Goal: Subscribe to service/newsletter

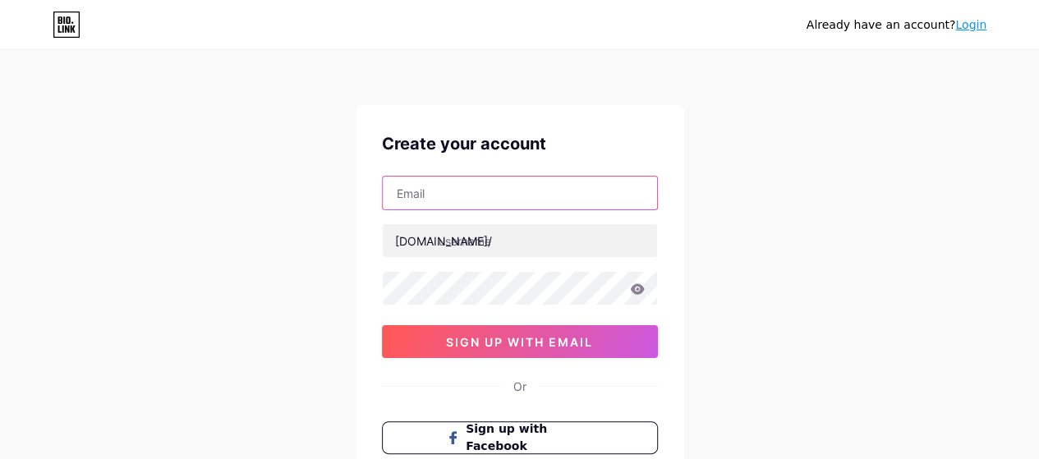
click at [528, 198] on input "text" at bounding box center [520, 193] width 274 height 33
type input "[EMAIL_ADDRESS][DOMAIN_NAME]"
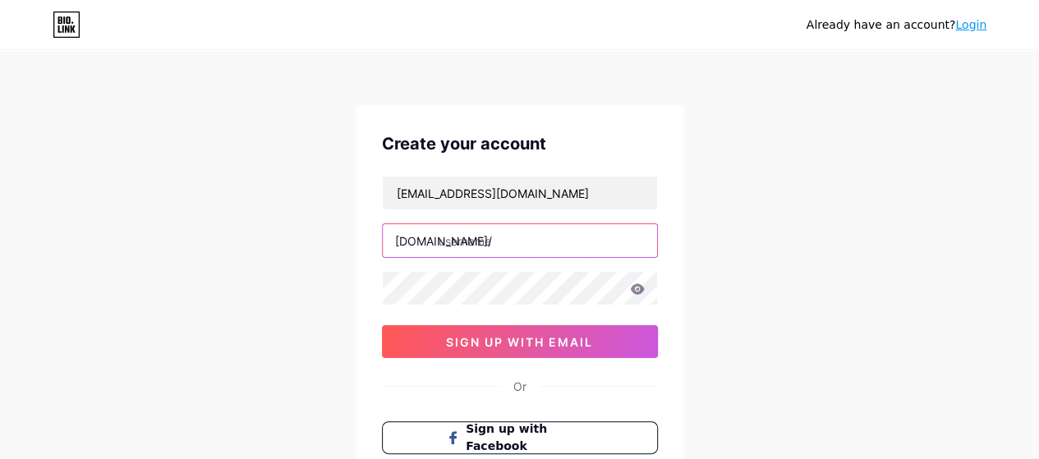
click at [531, 232] on input "text" at bounding box center [520, 240] width 274 height 33
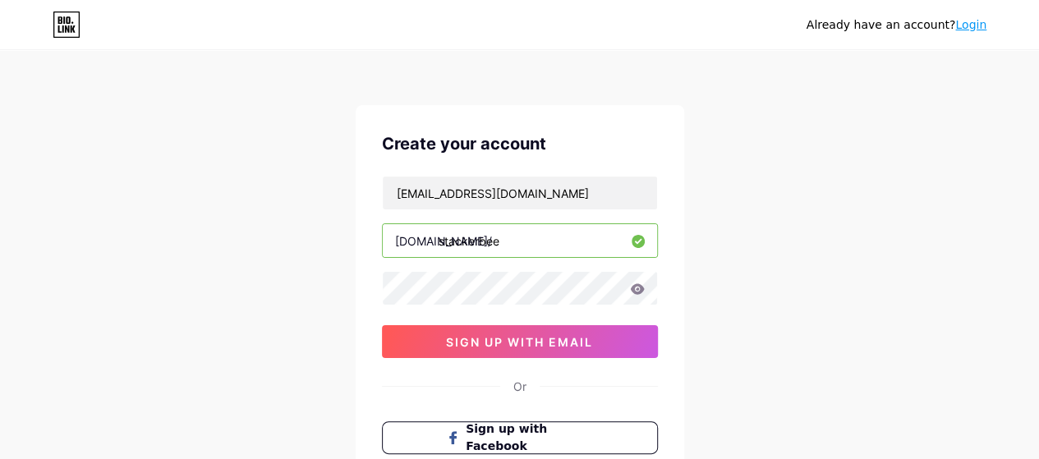
type input "stackerbee"
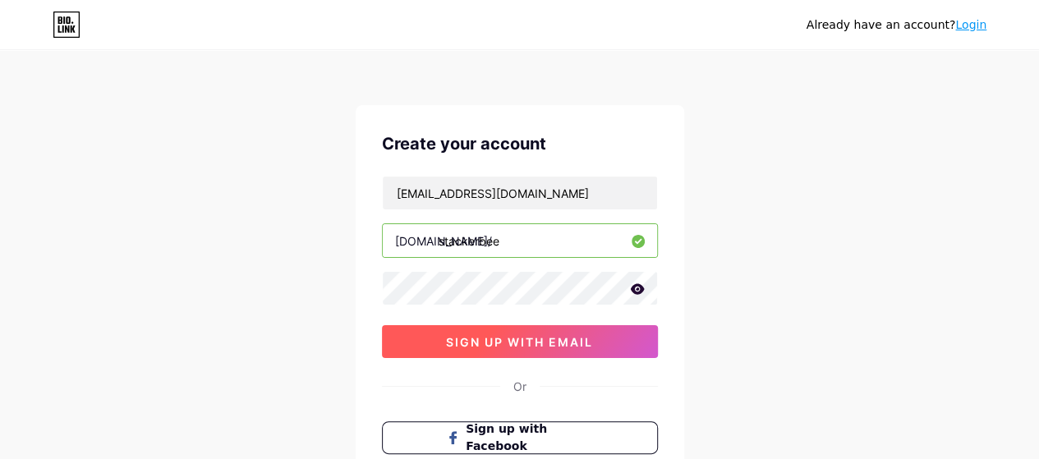
click at [572, 335] on span "sign up with email" at bounding box center [519, 342] width 147 height 14
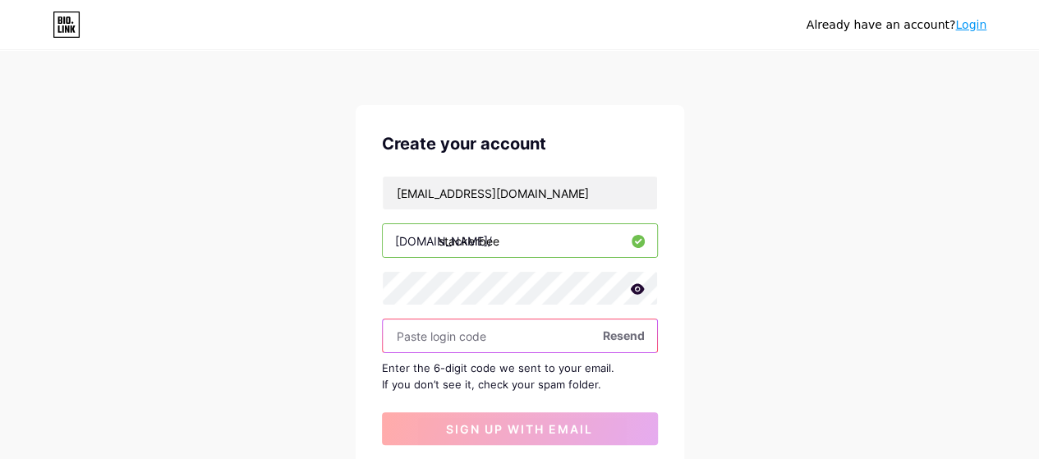
click at [543, 328] on input "text" at bounding box center [520, 335] width 274 height 33
click at [503, 338] on input "text" at bounding box center [520, 335] width 274 height 33
paste input "537609"
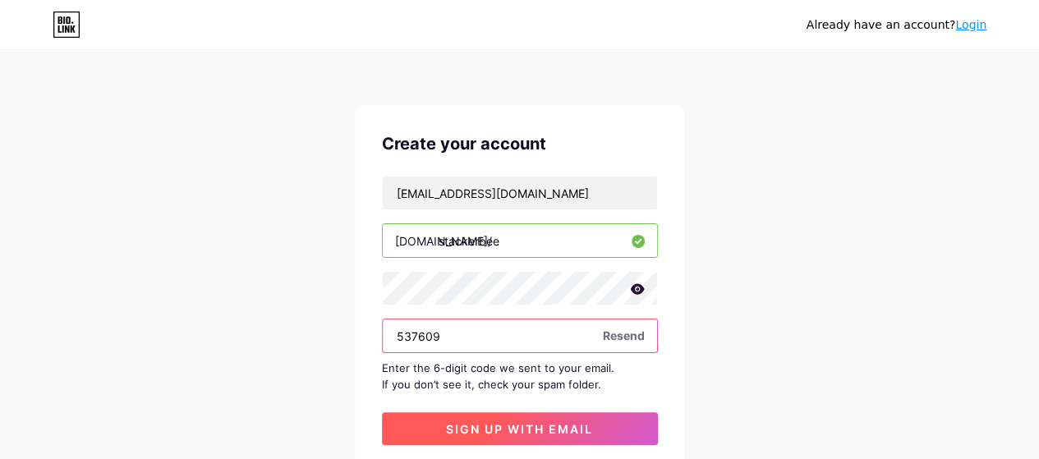
type input "537609"
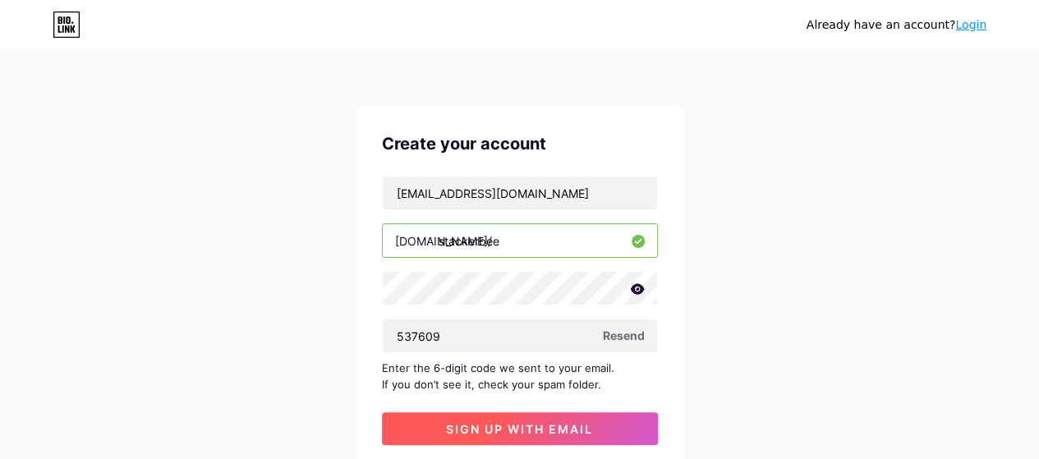
click at [529, 418] on button "sign up with email" at bounding box center [520, 428] width 276 height 33
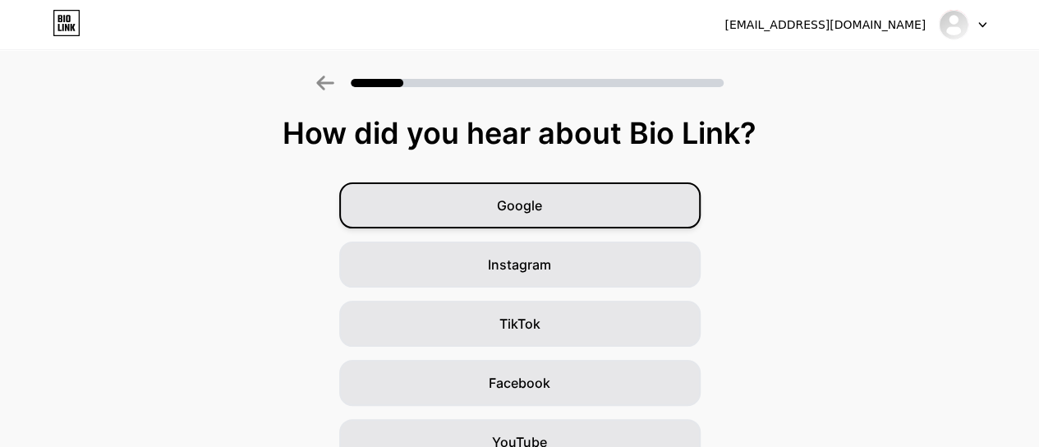
click at [520, 203] on span "Google" at bounding box center [519, 205] width 45 height 20
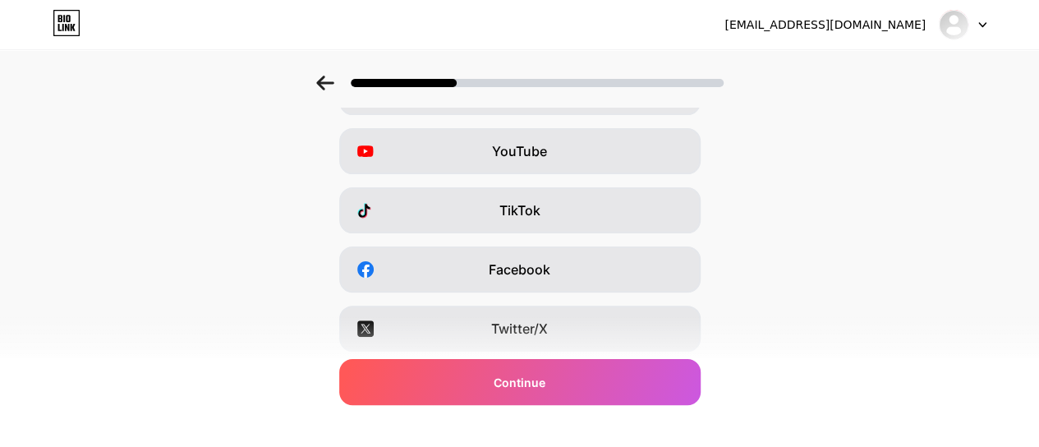
scroll to position [164, 0]
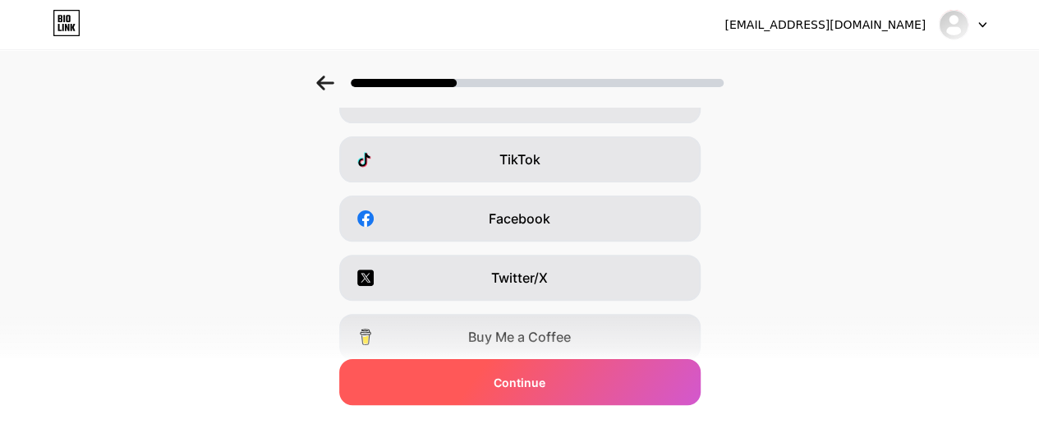
click at [614, 373] on div "Continue" at bounding box center [519, 382] width 361 height 46
click at [581, 359] on div "Which platforms are you on? Instagram YouTube TikTok Facebook Twitter/X Buy Me …" at bounding box center [519, 215] width 1039 height 526
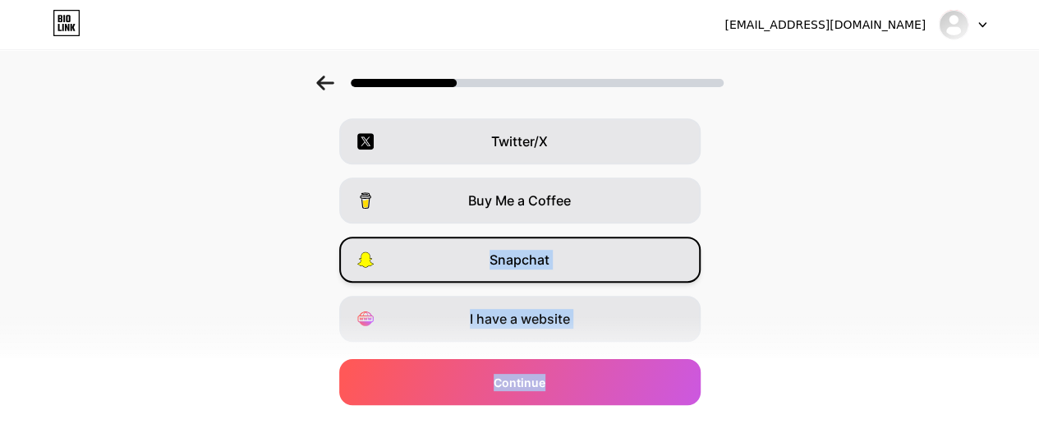
scroll to position [343, 0]
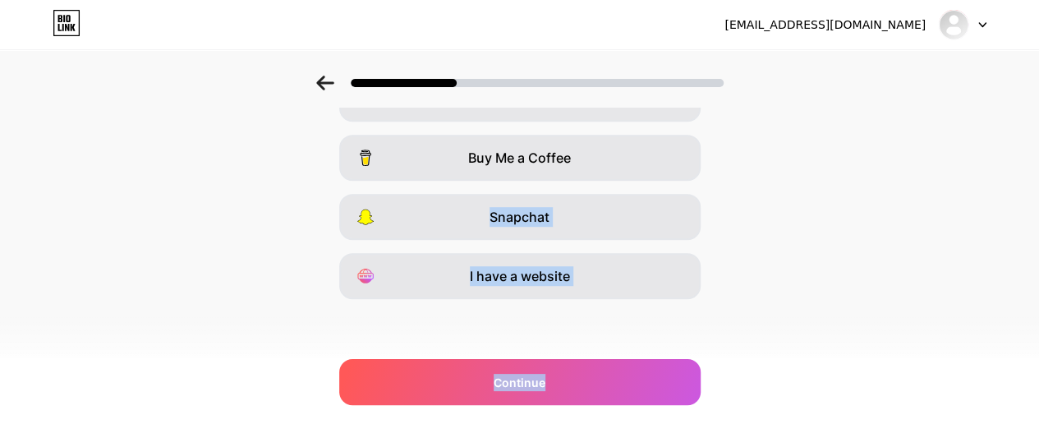
click at [695, 339] on div "Which platforms are you on? Instagram YouTube TikTok Facebook Twitter/X Buy Me …" at bounding box center [519, 77] width 1039 height 608
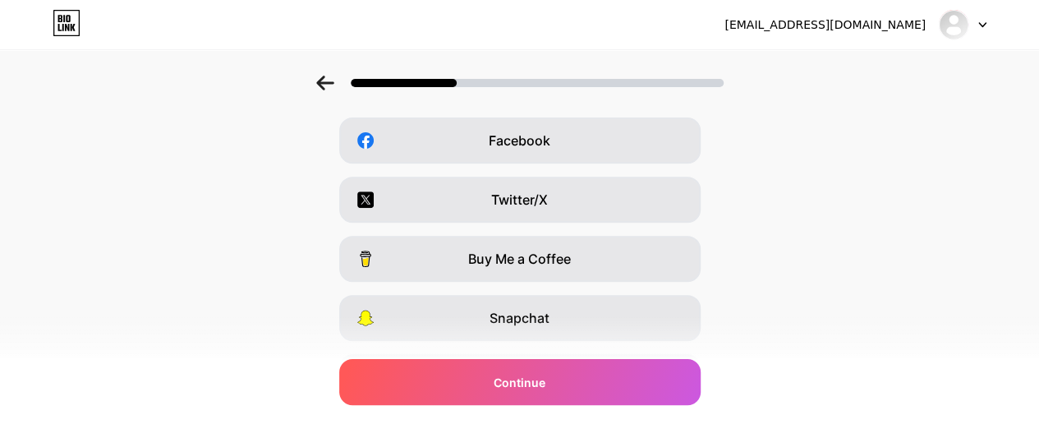
scroll to position [246, 0]
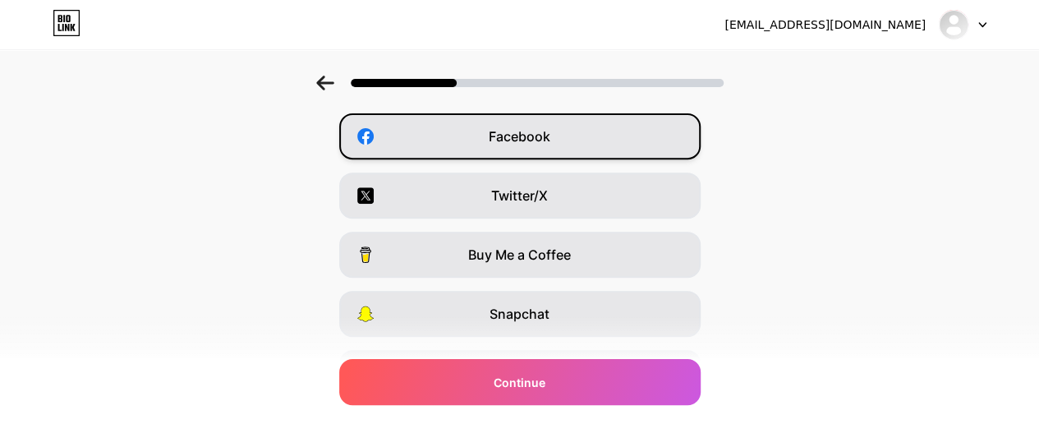
click at [659, 133] on div "Facebook" at bounding box center [519, 136] width 361 height 46
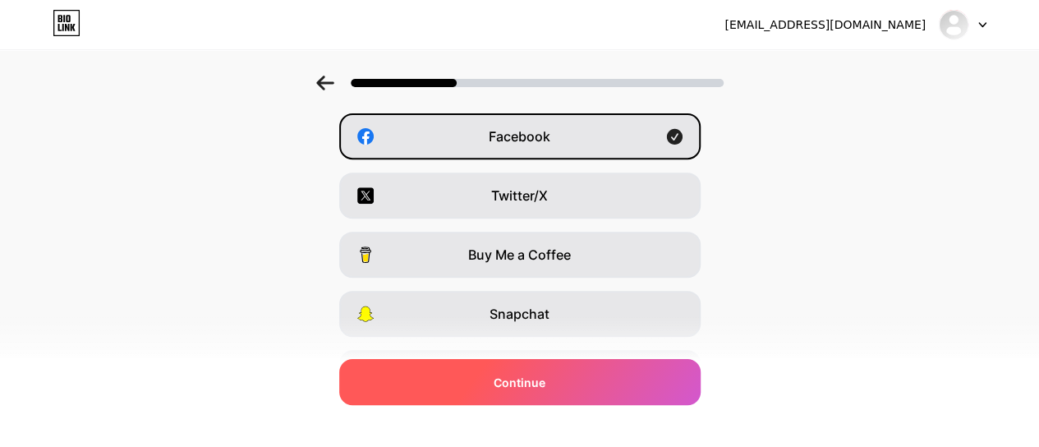
click at [595, 393] on div "Continue" at bounding box center [519, 382] width 361 height 46
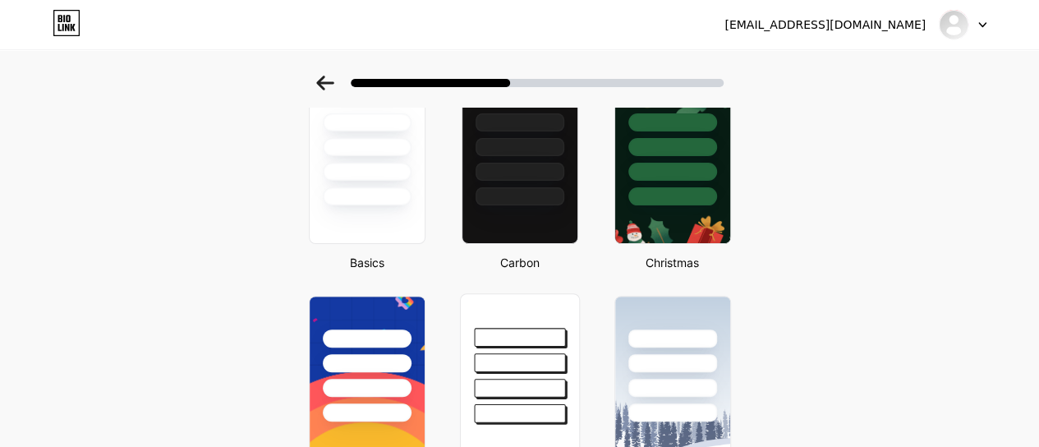
scroll to position [82, 0]
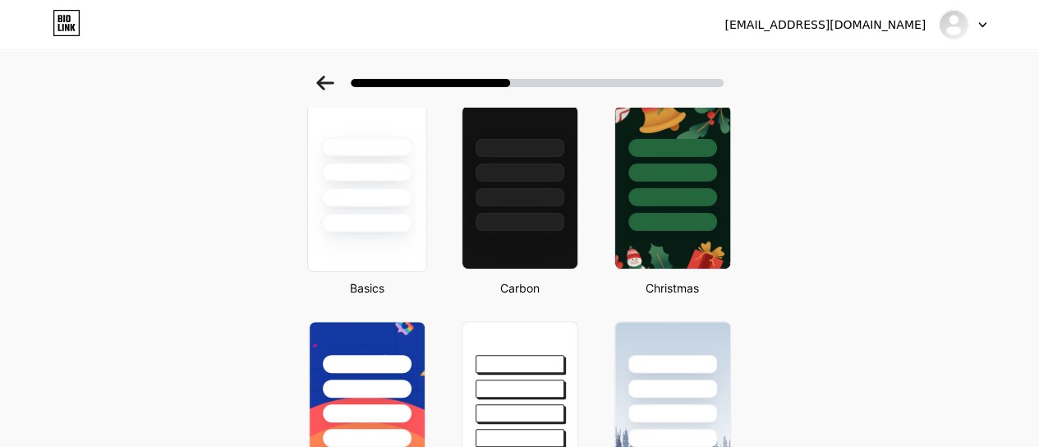
click at [354, 246] on div at bounding box center [366, 187] width 120 height 169
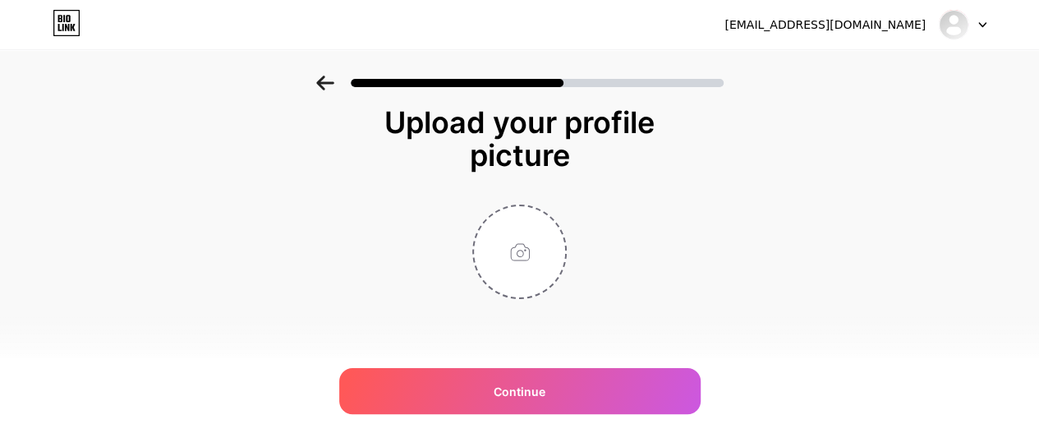
scroll to position [0, 0]
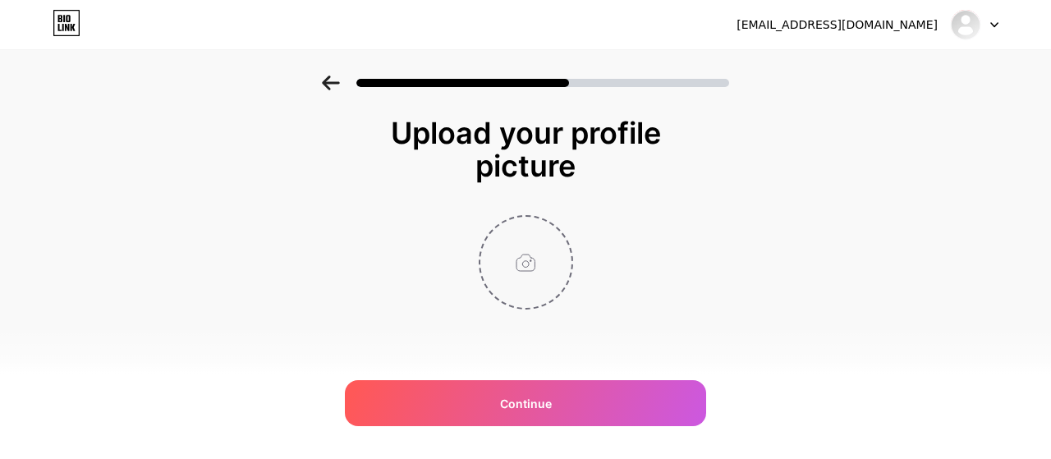
click at [535, 273] on input "file" at bounding box center [525, 262] width 91 height 91
type input "C:\fakepath\stackerbee_logo.jpg"
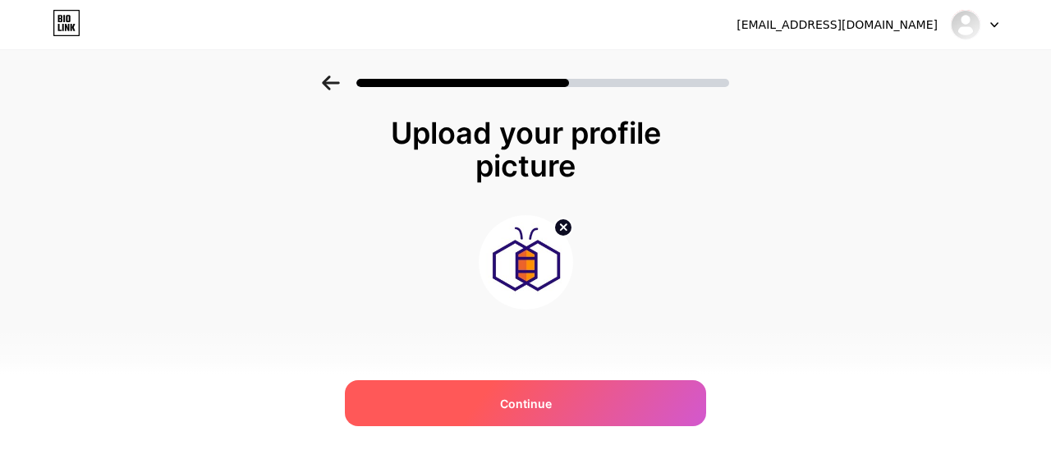
click at [504, 392] on div "Continue" at bounding box center [525, 403] width 361 height 46
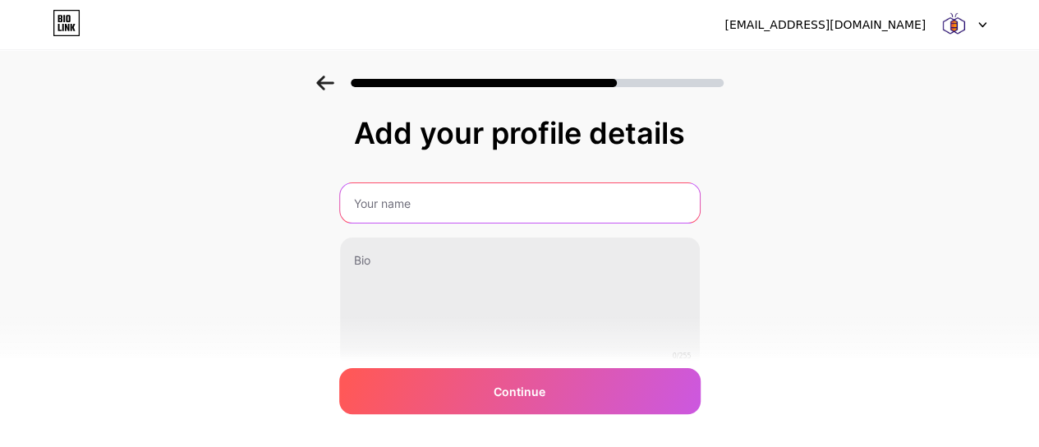
click at [396, 207] on input "text" at bounding box center [520, 202] width 360 height 39
type input "Stackerbee Technologies"
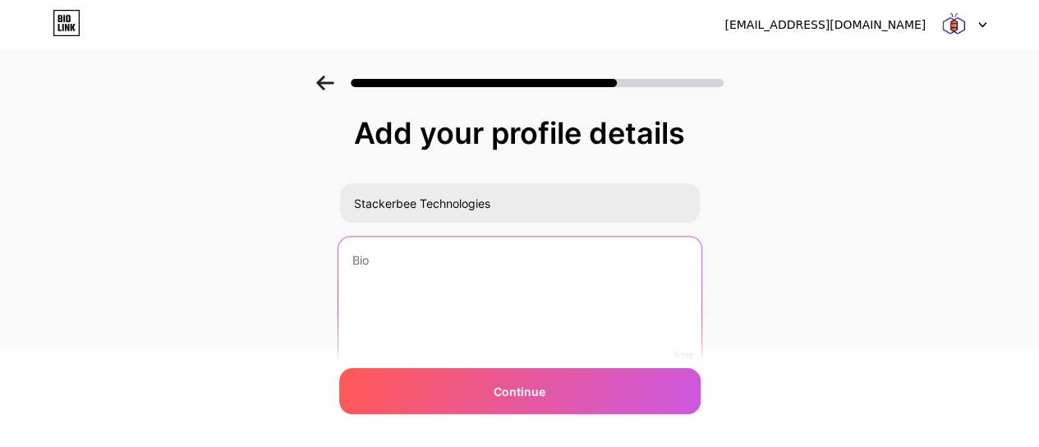
click at [429, 278] on textarea at bounding box center [519, 304] width 363 height 134
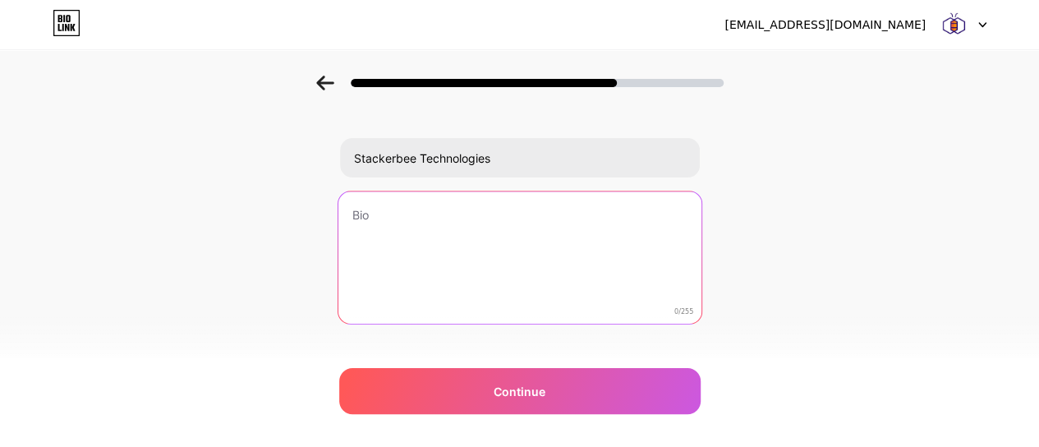
scroll to position [69, 0]
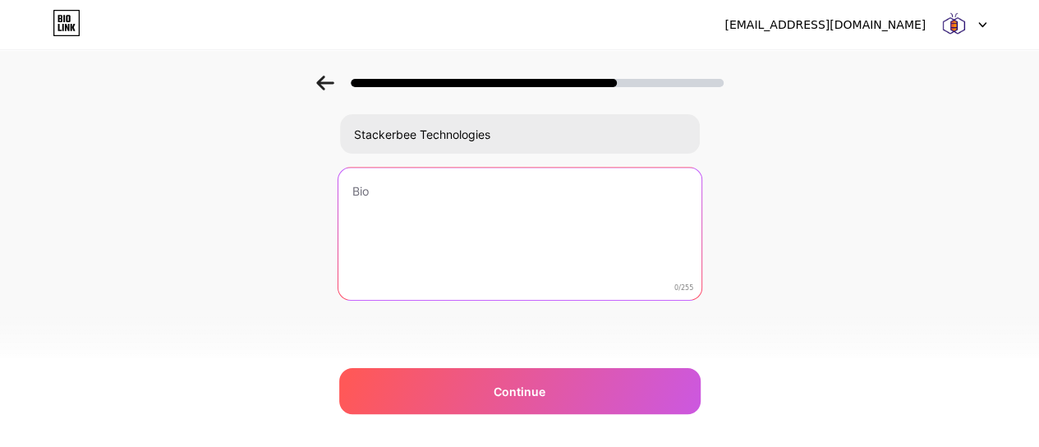
click at [554, 193] on textarea at bounding box center [519, 235] width 363 height 134
paste textarea "Stackerbee Technologies is dedicated to helping businesses grow with smart and …"
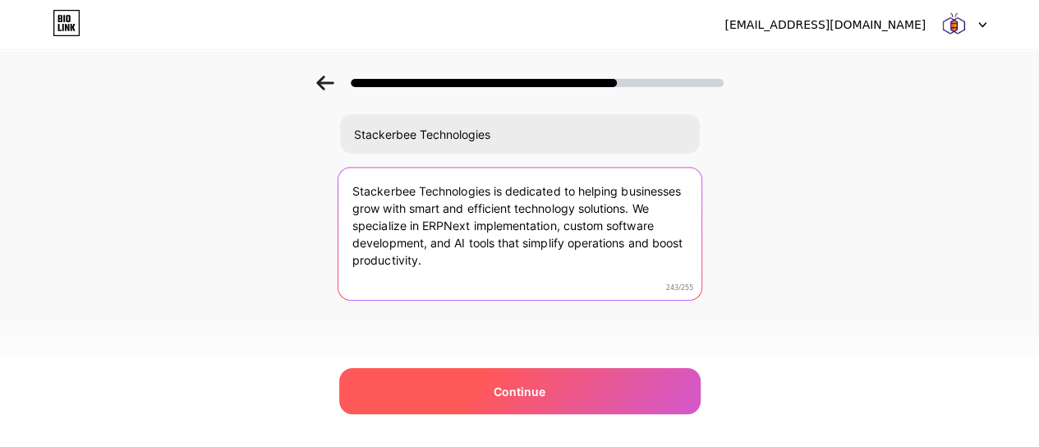
type textarea "Stackerbee Technologies is dedicated to helping businesses grow with smart and …"
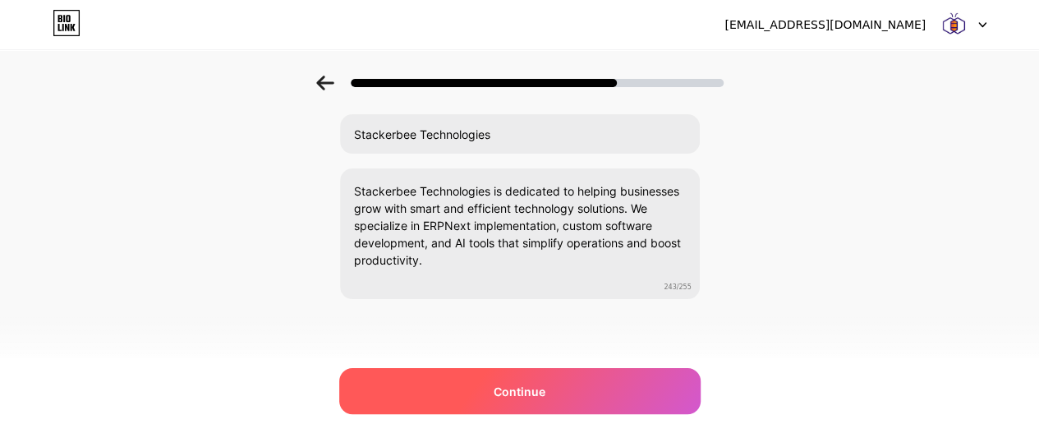
click at [540, 386] on span "Continue" at bounding box center [520, 391] width 52 height 17
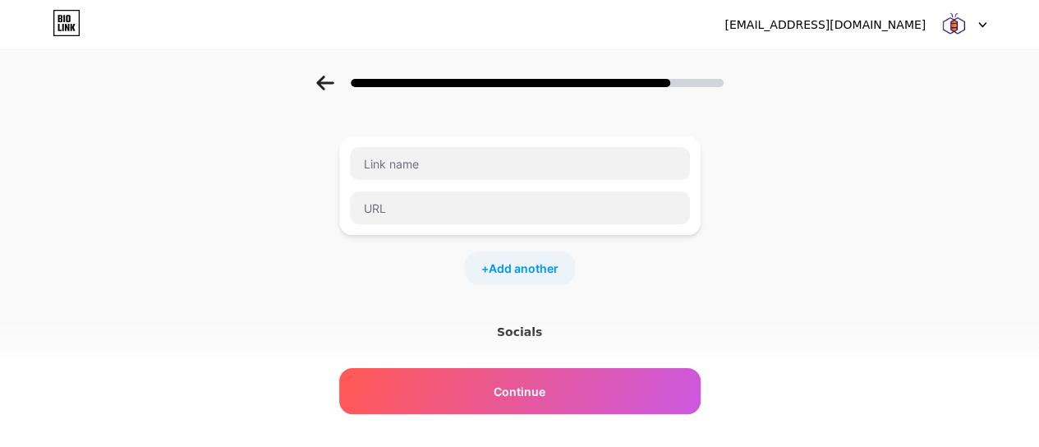
scroll to position [0, 0]
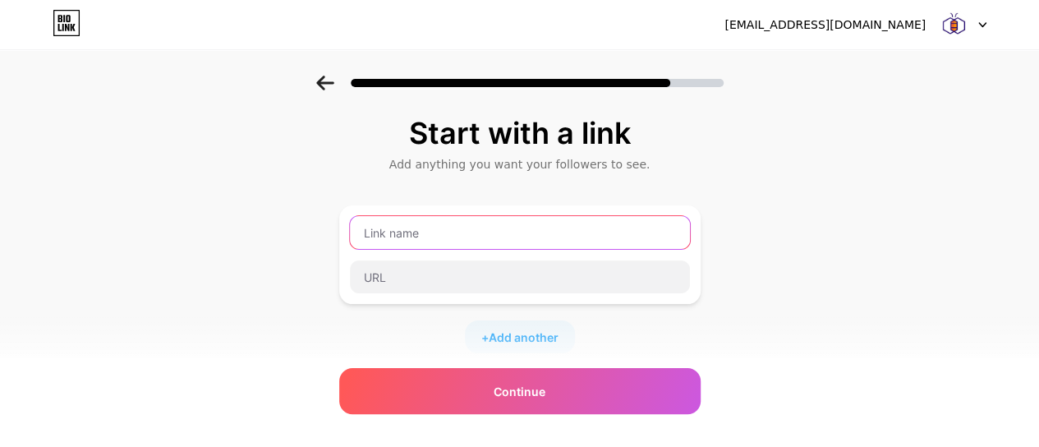
click at [469, 232] on input "text" at bounding box center [520, 232] width 340 height 33
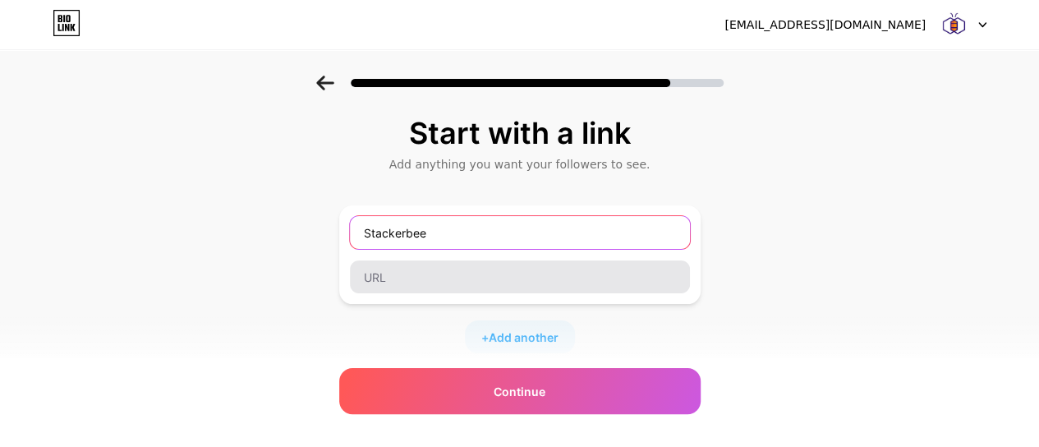
type input "Stackerbee"
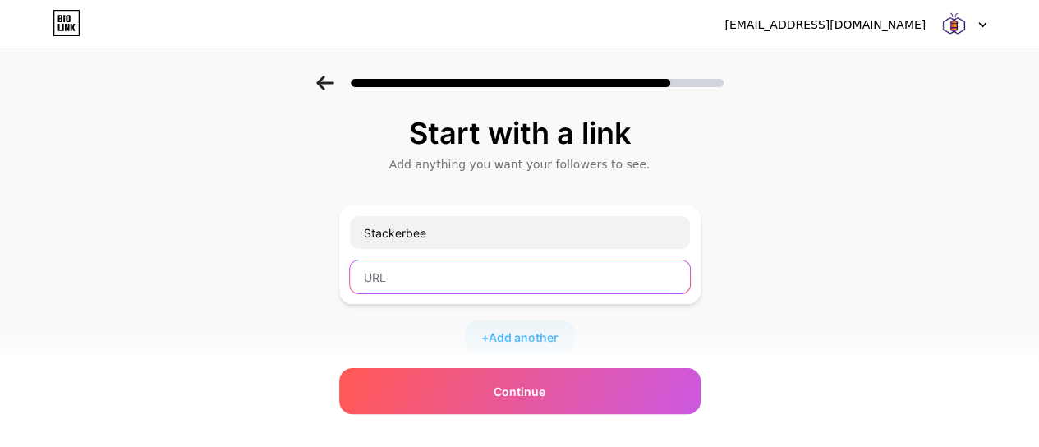
click at [508, 278] on input "text" at bounding box center [520, 276] width 340 height 33
click at [596, 278] on input "text" at bounding box center [520, 276] width 340 height 33
paste input "[URL][DOMAIN_NAME]"
type input "[URL][DOMAIN_NAME]"
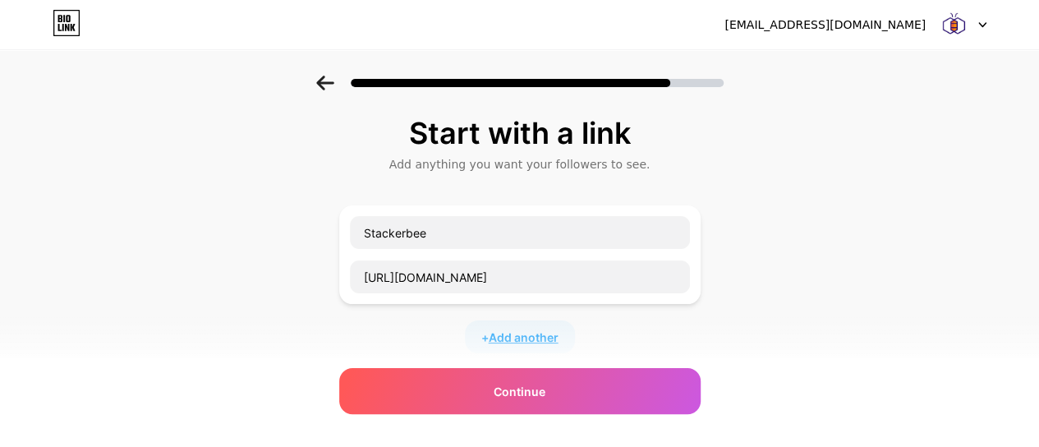
click at [555, 331] on span "Add another" at bounding box center [524, 336] width 70 height 17
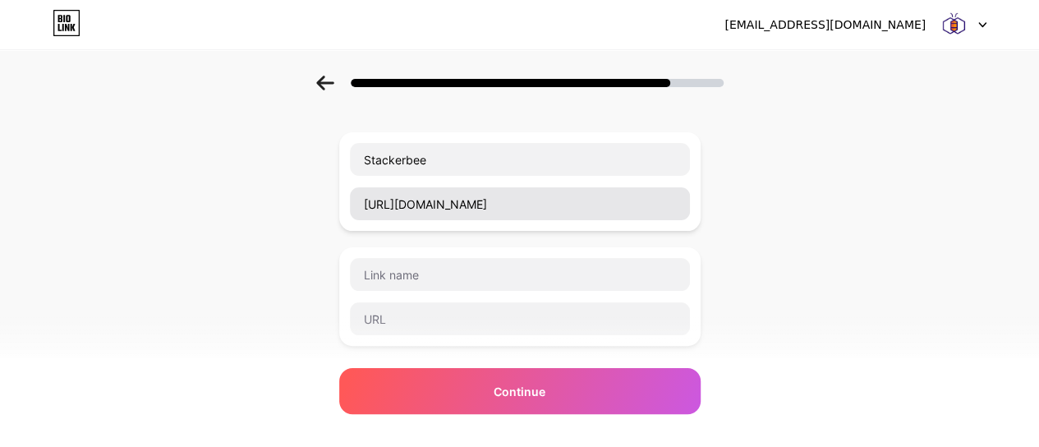
scroll to position [164, 0]
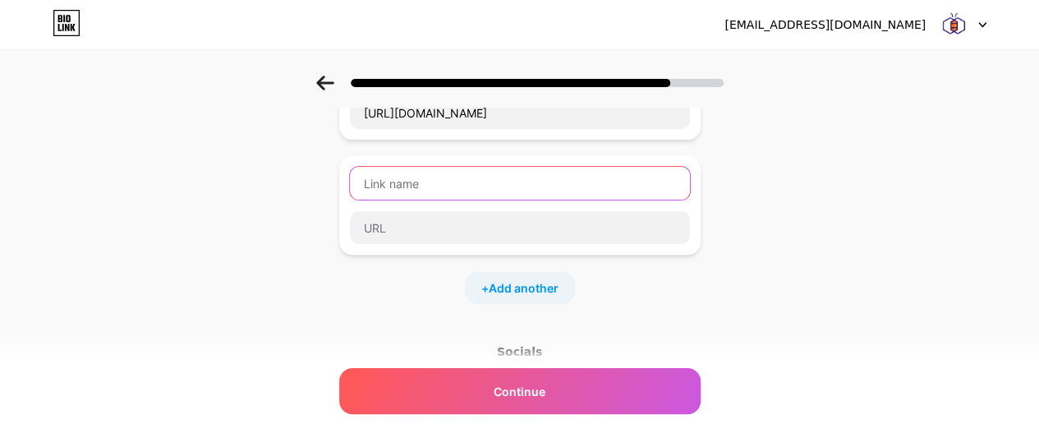
click at [458, 177] on input "text" at bounding box center [520, 183] width 340 height 33
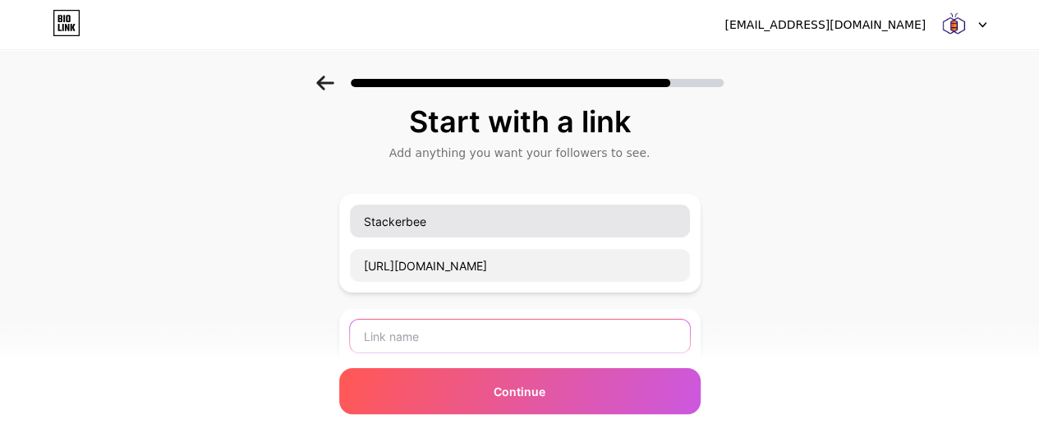
scroll to position [82, 0]
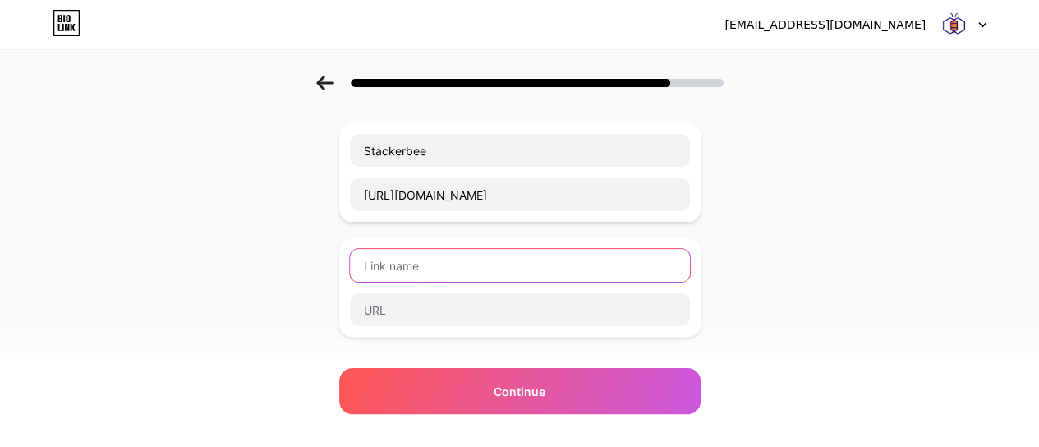
click at [587, 270] on input "text" at bounding box center [520, 265] width 340 height 33
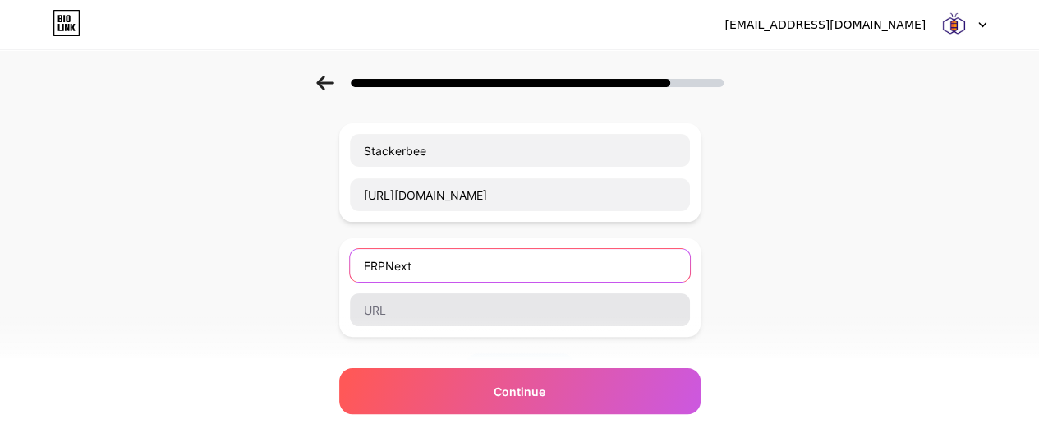
type input "ERPNext"
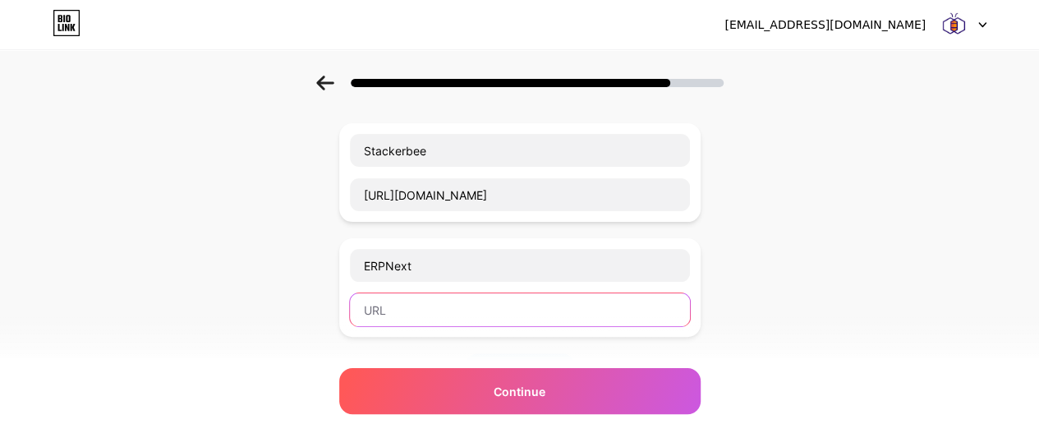
drag, startPoint x: 511, startPoint y: 307, endPoint x: 501, endPoint y: 289, distance: 20.6
click at [509, 305] on input "text" at bounding box center [520, 309] width 340 height 33
click at [471, 302] on input "text" at bounding box center [520, 309] width 340 height 33
paste input "[URL][DOMAIN_NAME]"
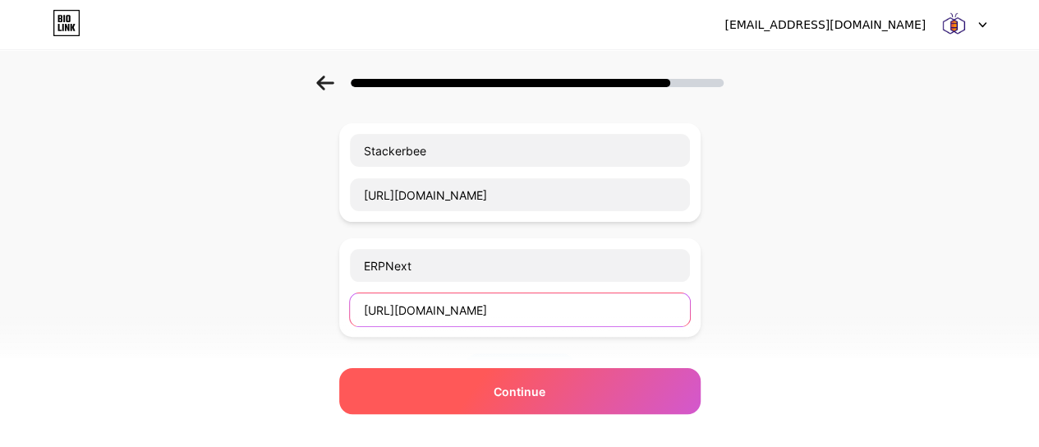
type input "[URL][DOMAIN_NAME]"
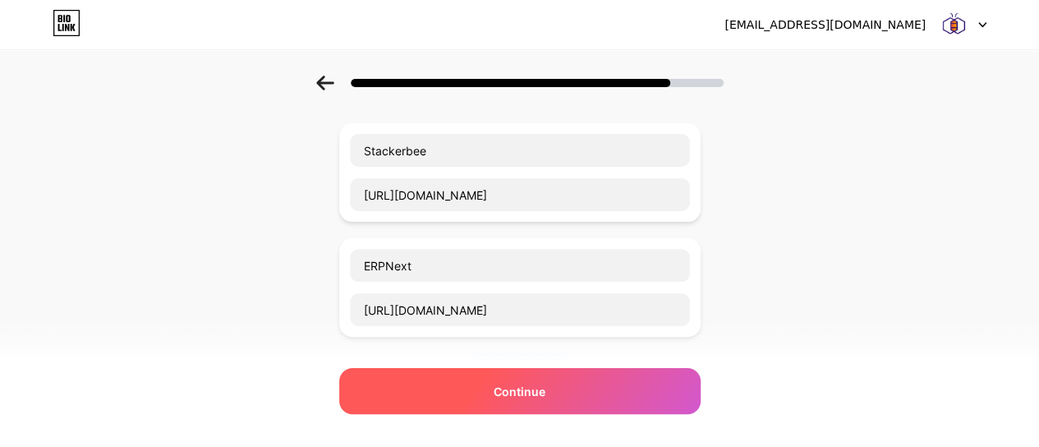
click at [504, 397] on span "Continue" at bounding box center [520, 391] width 52 height 17
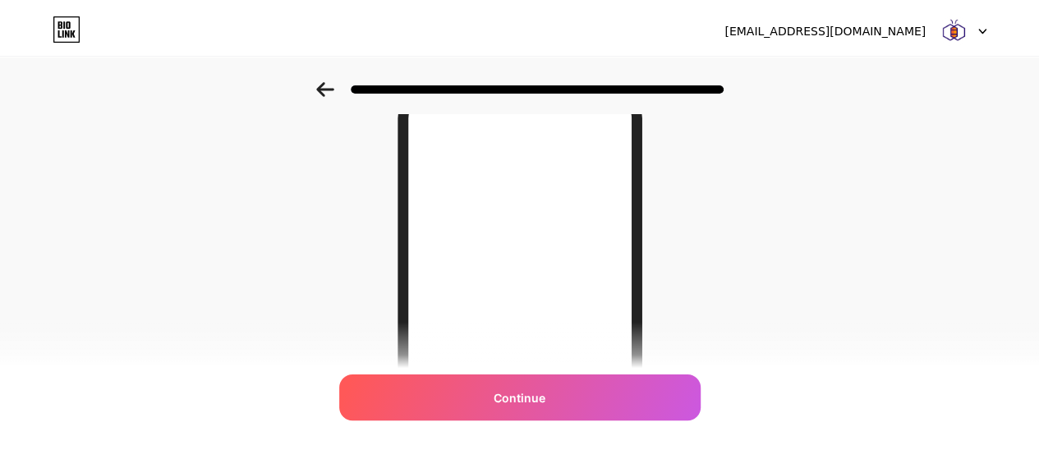
scroll to position [0, 0]
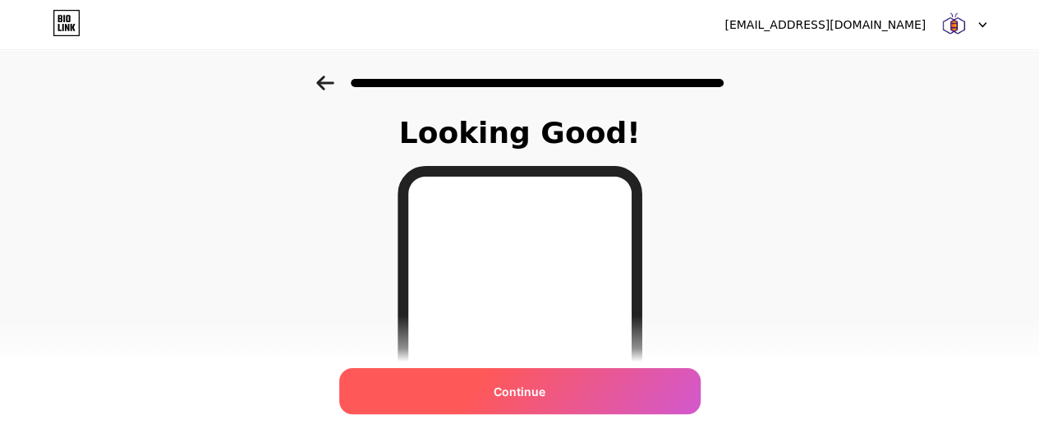
click at [558, 390] on div "Continue" at bounding box center [519, 391] width 361 height 46
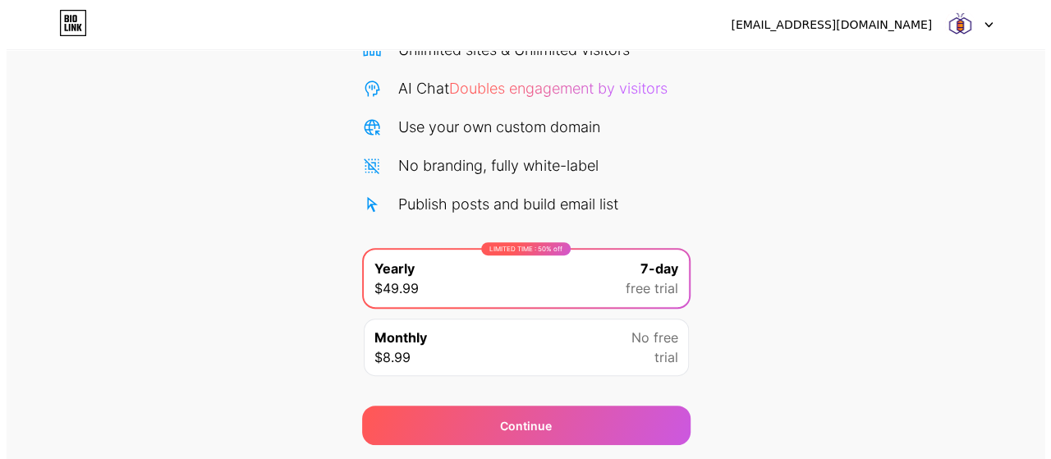
scroll to position [200, 0]
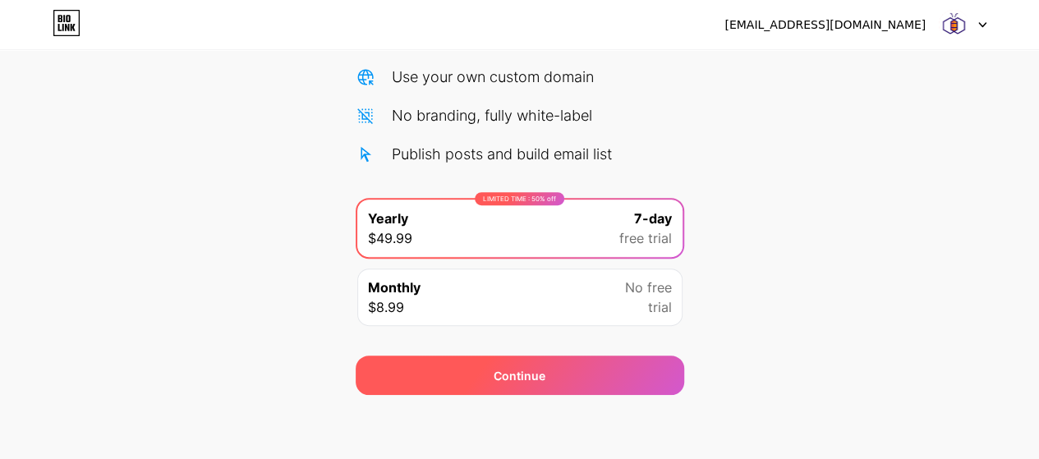
click at [582, 374] on div "Continue" at bounding box center [520, 375] width 328 height 39
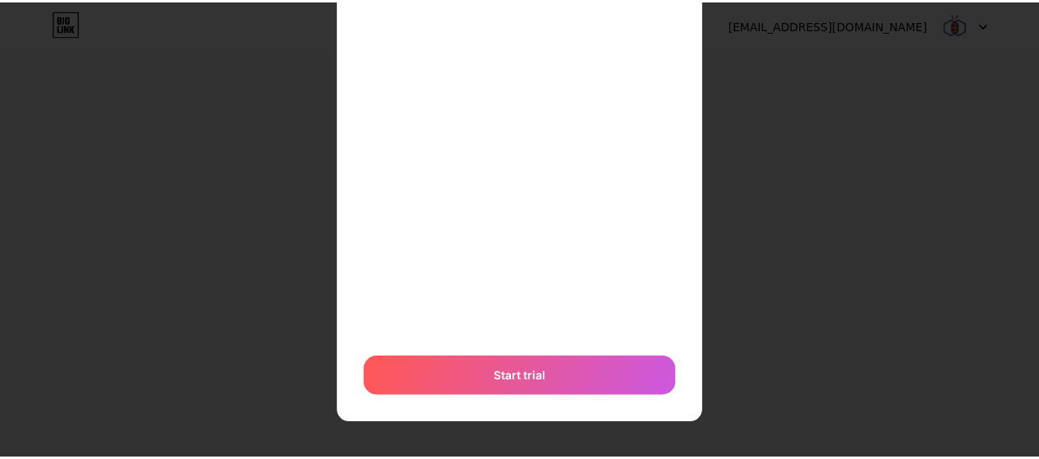
scroll to position [0, 0]
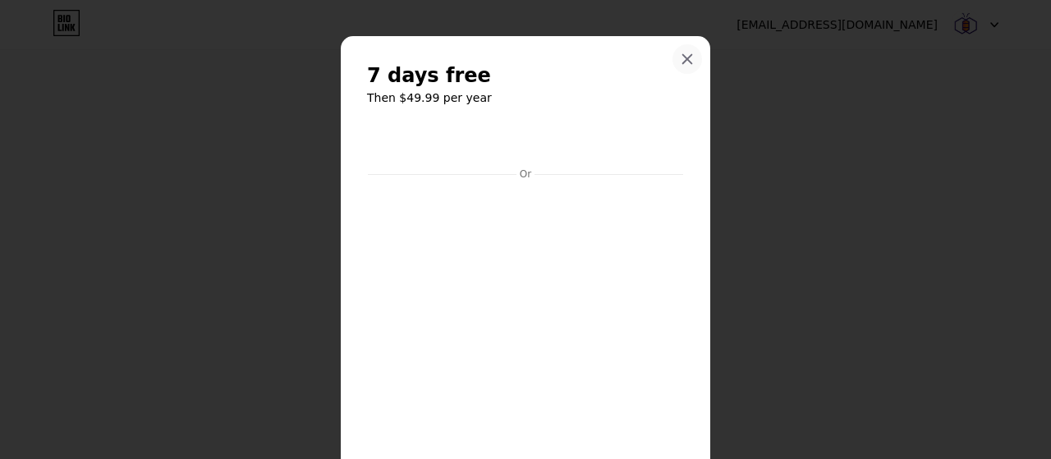
click at [685, 57] on icon at bounding box center [687, 59] width 13 height 13
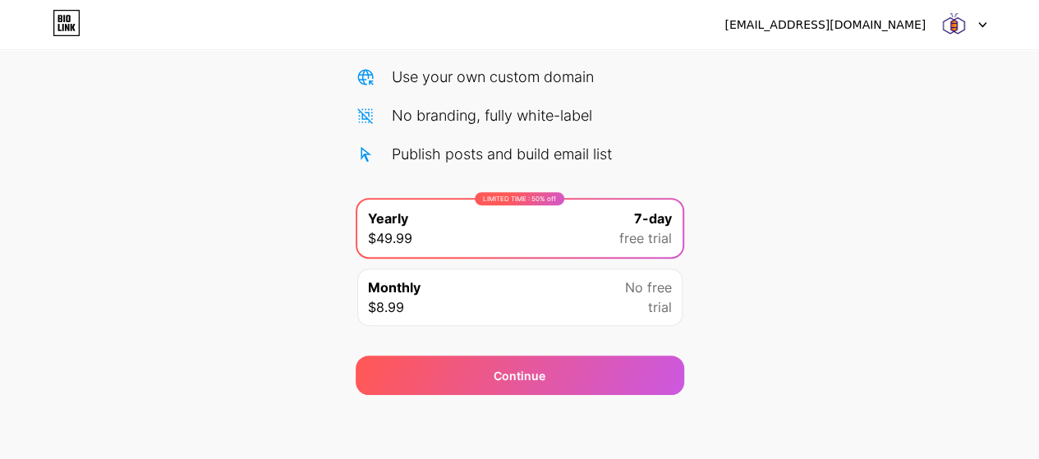
click at [558, 296] on div "Monthly $8.99 No free trial" at bounding box center [519, 297] width 325 height 57
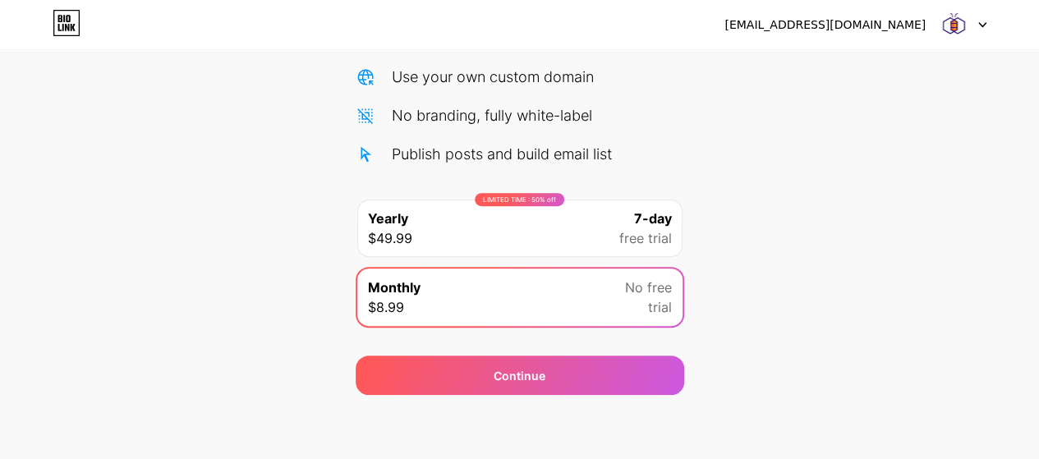
click at [554, 218] on div "LIMITED TIME : 50% off Yearly $49.99 7-day free trial" at bounding box center [519, 228] width 325 height 57
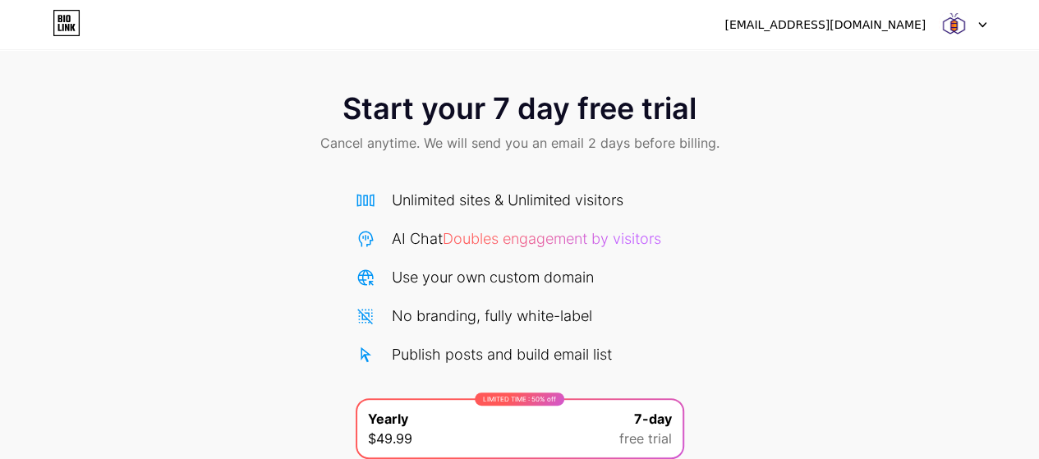
click at [895, 25] on div "[EMAIL_ADDRESS][DOMAIN_NAME]" at bounding box center [824, 24] width 201 height 17
click at [964, 29] on img at bounding box center [953, 24] width 31 height 31
drag, startPoint x: 846, startPoint y: 191, endPoint x: 979, endPoint y: 80, distance: 173.2
click at [851, 187] on div "Start your 7 day free trial Cancel anytime. We will send you an email 2 days be…" at bounding box center [519, 336] width 1039 height 520
click at [977, 18] on div at bounding box center [963, 25] width 48 height 30
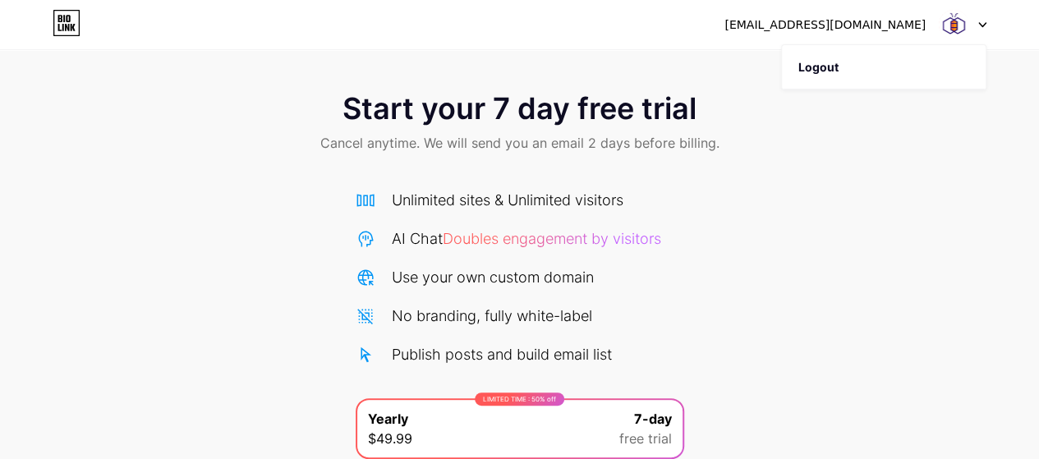
drag, startPoint x: 947, startPoint y: 180, endPoint x: 916, endPoint y: 131, distance: 57.9
click at [940, 174] on div "Start your 7 day free trial Cancel anytime. We will send you an email 2 days be…" at bounding box center [519, 336] width 1039 height 520
click at [795, 25] on div "[EMAIL_ADDRESS][DOMAIN_NAME]" at bounding box center [824, 24] width 201 height 17
click at [808, 162] on div "Start your 7 day free trial Cancel anytime. We will send you an email 2 days be…" at bounding box center [519, 124] width 1039 height 97
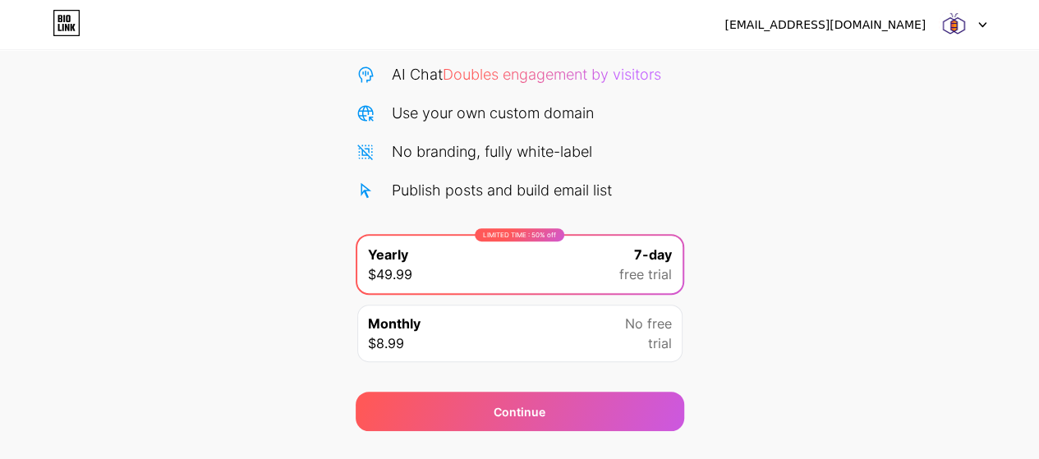
scroll to position [200, 0]
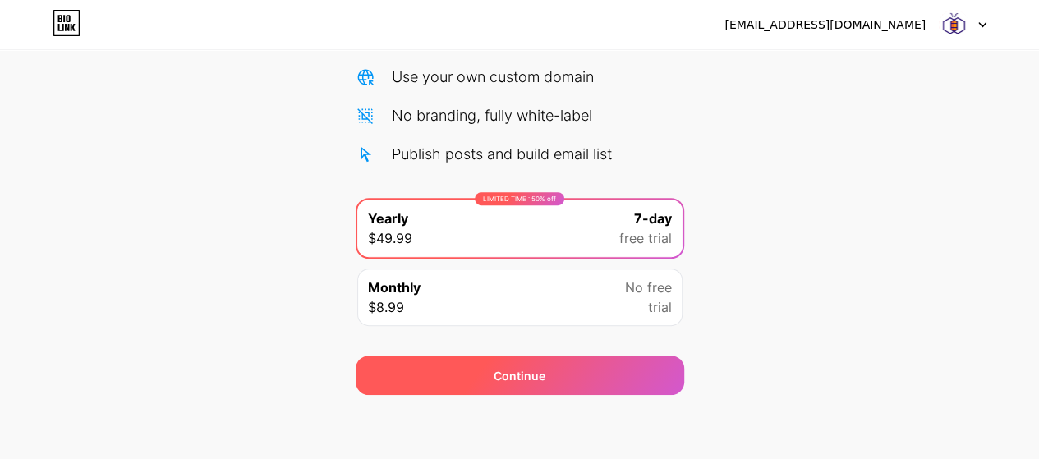
click at [619, 361] on div "Continue" at bounding box center [520, 375] width 328 height 39
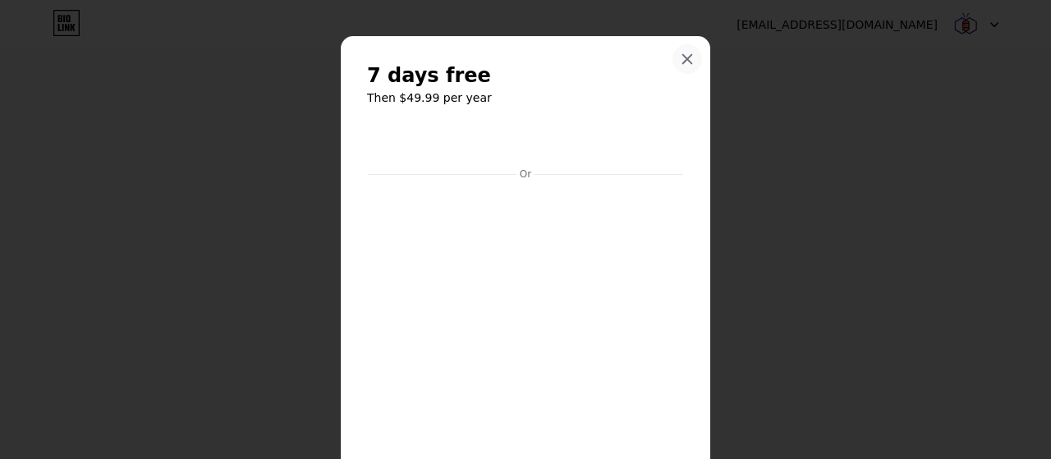
click at [687, 55] on div at bounding box center [688, 59] width 30 height 30
